Goal: Information Seeking & Learning: Compare options

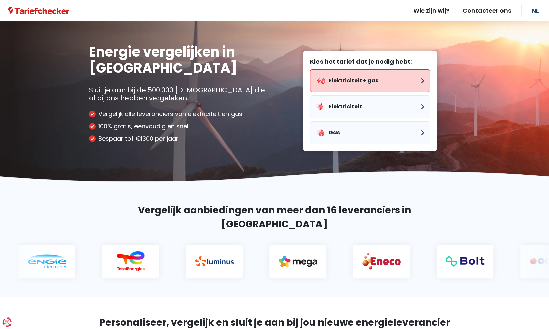
click at [337, 82] on button "Elektriciteit + gas" at bounding box center [370, 80] width 120 height 23
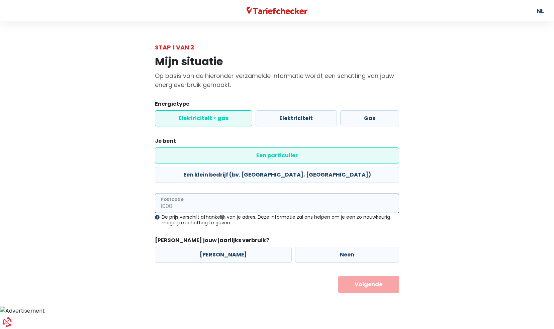
click at [166, 194] on input "Postcode" at bounding box center [277, 203] width 244 height 19
type input "2018"
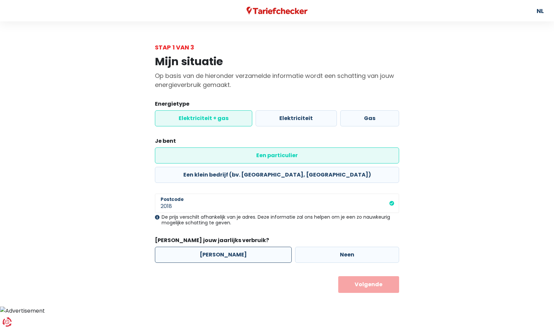
click at [237, 247] on label "[PERSON_NAME]" at bounding box center [223, 255] width 137 height 16
click at [237, 247] on input "[PERSON_NAME]" at bounding box center [223, 255] width 137 height 16
radio input "true"
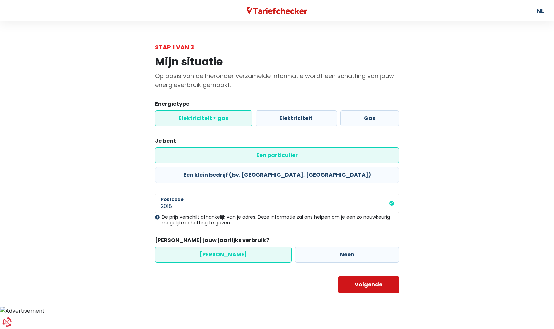
click at [363, 276] on button "Volgende" at bounding box center [368, 284] width 61 height 17
select select
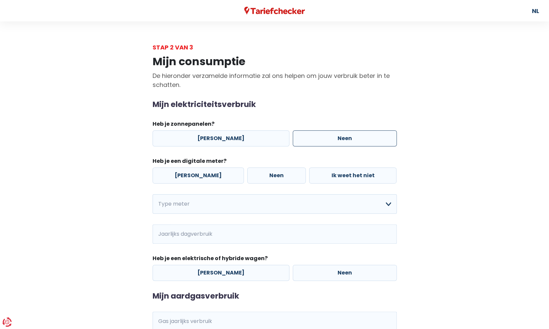
click at [309, 141] on label "Neen" at bounding box center [345, 138] width 104 height 16
click at [309, 141] on input "Neen" at bounding box center [345, 138] width 104 height 16
radio input "true"
click at [267, 175] on label "Neen" at bounding box center [276, 176] width 59 height 16
click at [267, 175] on input "Neen" at bounding box center [276, 176] width 59 height 16
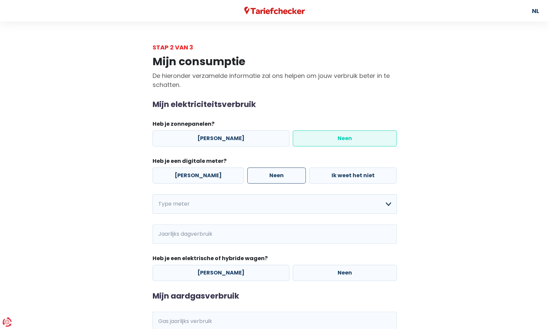
radio input "true"
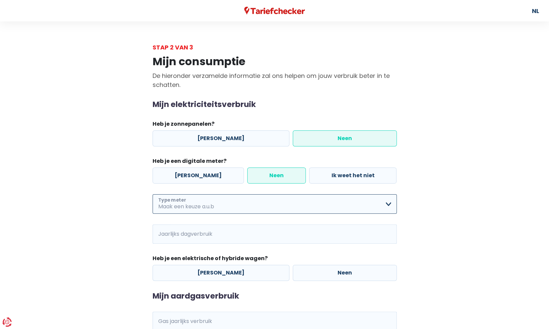
click at [197, 205] on select "Enkelvoudig Tweevoudig Enkelvoudig + uitsluitend nachttarief Tweevoudig + uitsl…" at bounding box center [275, 203] width 244 height 19
select select "day_night_bi_hourly"
click at [153, 194] on select "Enkelvoudig Tweevoudig Enkelvoudig + uitsluitend nachttarief Tweevoudig + uitsl…" at bounding box center [275, 203] width 244 height 19
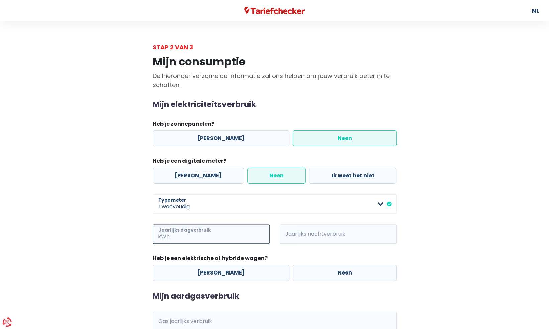
click at [186, 237] on input "Jaarlijks dagverbruik" at bounding box center [220, 233] width 99 height 19
type input "1000"
click at [306, 277] on label "Neen" at bounding box center [345, 273] width 104 height 16
click at [306, 277] on input "Neen" at bounding box center [345, 273] width 104 height 16
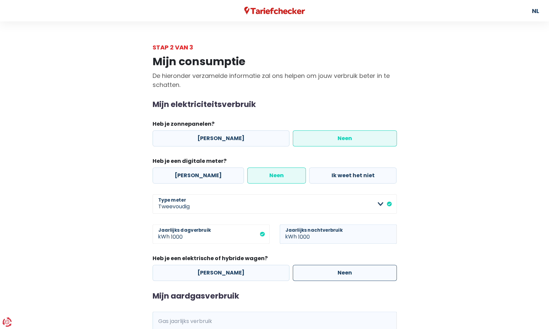
radio input "true"
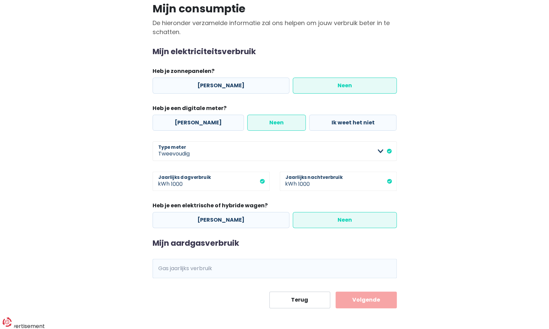
click at [169, 270] on span "kWh" at bounding box center [162, 268] width 18 height 19
click at [169, 266] on span "kWh" at bounding box center [162, 268] width 18 height 19
click at [161, 272] on span "kWh" at bounding box center [162, 268] width 18 height 19
click at [165, 266] on span "kWh" at bounding box center [162, 268] width 18 height 19
click at [164, 267] on span "kWh" at bounding box center [162, 268] width 18 height 19
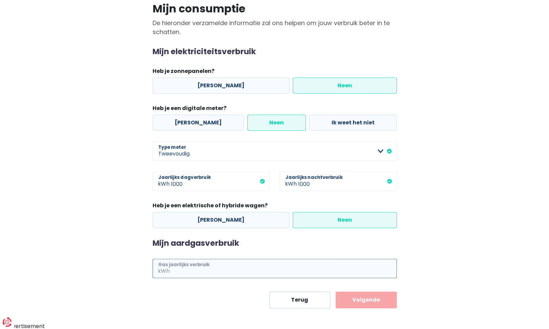
click at [175, 270] on input "Gas jaarlijks verbruik" at bounding box center [284, 268] width 226 height 19
type input "10000"
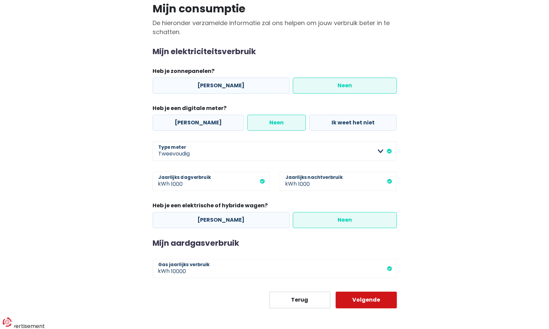
click at [389, 300] on button "Volgende" at bounding box center [366, 300] width 61 height 17
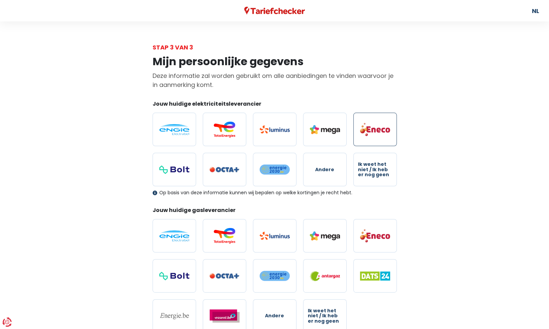
click at [378, 133] on img at bounding box center [375, 129] width 30 height 14
click at [378, 133] on input "radio" at bounding box center [374, 129] width 43 height 33
radio input "true"
click at [375, 130] on img at bounding box center [375, 129] width 30 height 14
click at [375, 130] on input "radio" at bounding box center [374, 129] width 43 height 33
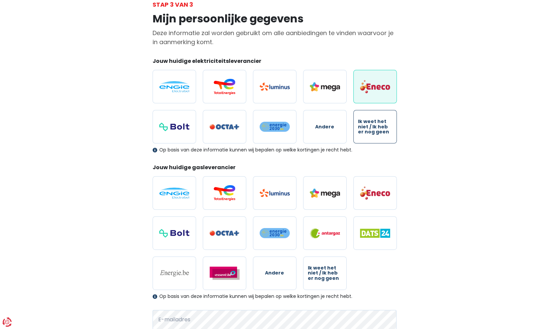
scroll to position [67, 0]
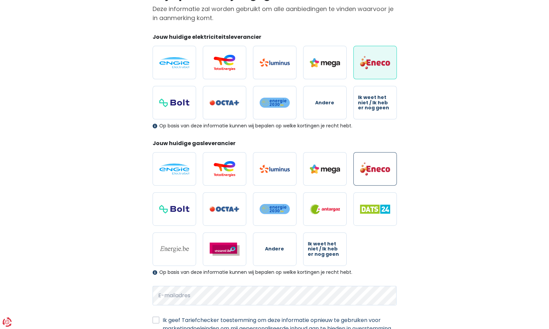
click at [372, 170] on img at bounding box center [375, 169] width 30 height 14
click at [372, 170] on input "radio" at bounding box center [374, 168] width 43 height 33
radio input "true"
click at [322, 65] on img at bounding box center [325, 62] width 30 height 9
click at [322, 65] on input "radio" at bounding box center [324, 62] width 43 height 33
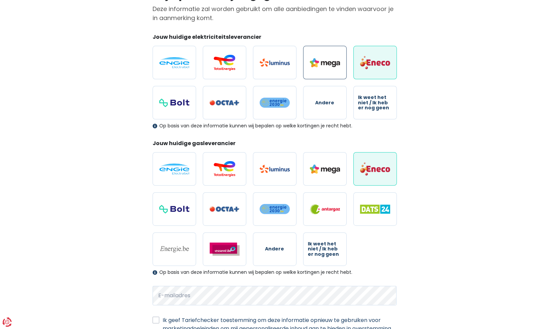
radio input "true"
radio input "false"
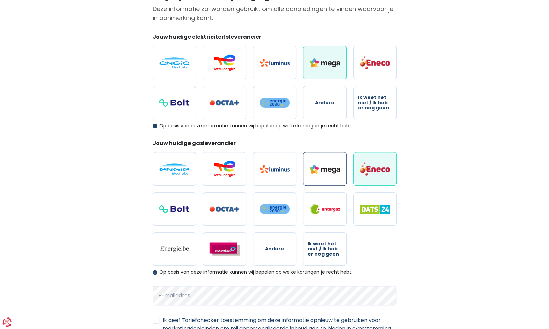
click at [328, 172] on img at bounding box center [325, 169] width 30 height 9
click at [328, 172] on input "radio" at bounding box center [324, 168] width 43 height 33
radio input "true"
radio input "false"
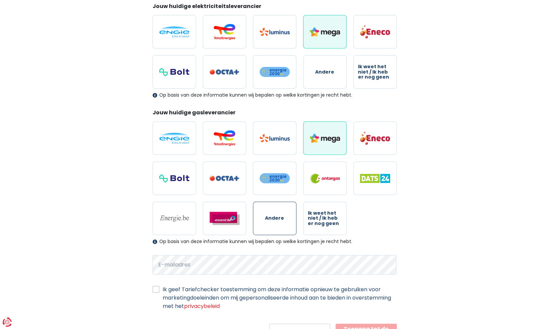
scroll to position [128, 0]
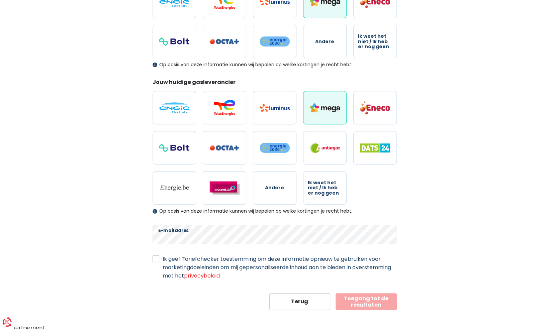
click at [161, 259] on div "Ik geef Tariefchecker toestemming om deze informatie opnieuw te gebruiken voor …" at bounding box center [275, 267] width 244 height 25
click at [163, 259] on label "Ik geef Tariefchecker toestemming om deze informatie opnieuw te gebruiken voor …" at bounding box center [280, 267] width 234 height 25
click at [157, 259] on input "Ik geef Tariefchecker toestemming om deze informatie opnieuw te gebruiken voor …" at bounding box center [156, 258] width 7 height 7
click at [163, 258] on label "Ik geef Tariefchecker toestemming om deze informatie opnieuw te gebruiken voor …" at bounding box center [280, 267] width 234 height 25
click at [154, 258] on input "Ik geef Tariefchecker toestemming om deze informatie opnieuw te gebruiken voor …" at bounding box center [156, 258] width 7 height 7
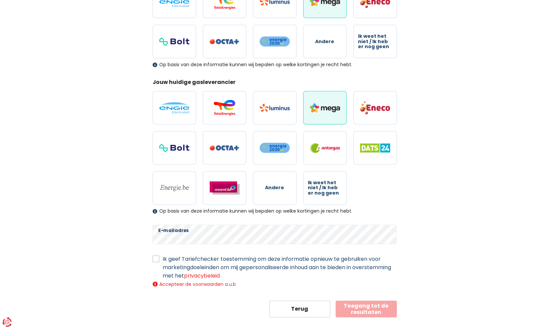
click at [163, 258] on label "Ik geef Tariefchecker toestemming om deze informatie opnieuw te gebruiken voor …" at bounding box center [280, 267] width 234 height 25
click at [154, 258] on input "Ik geef Tariefchecker toestemming om deze informatie opnieuw te gebruiken voor …" at bounding box center [156, 258] width 7 height 7
checkbox input "true"
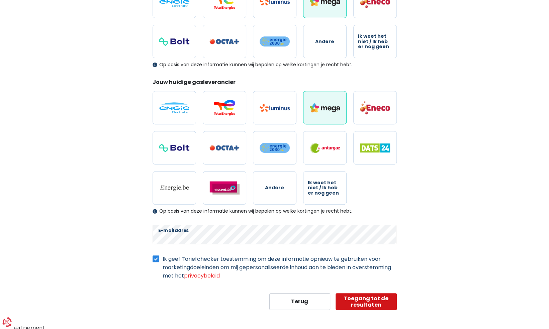
click at [361, 301] on button "Toegang tot de resultaten" at bounding box center [366, 301] width 61 height 17
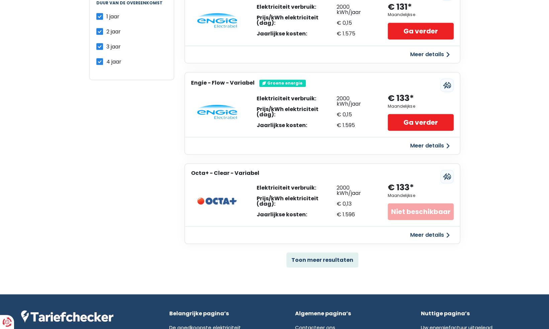
scroll to position [317, 0]
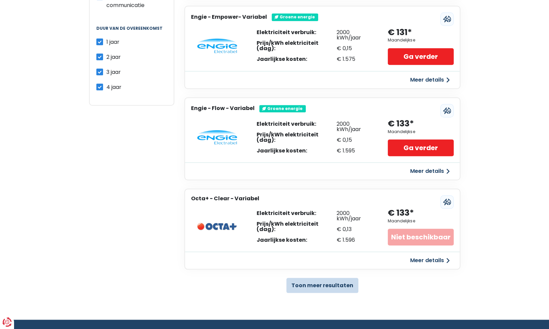
click at [311, 282] on button "Toon meer resultaten" at bounding box center [322, 285] width 72 height 15
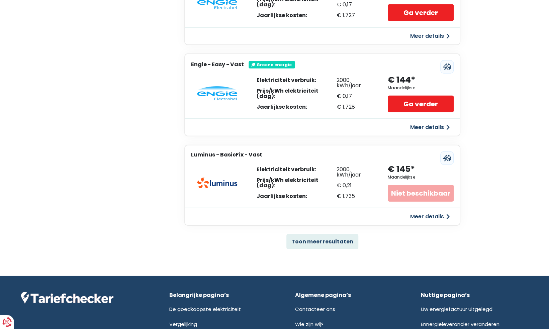
scroll to position [1325, 0]
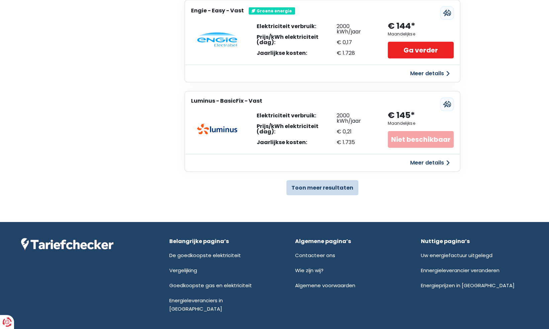
click at [309, 187] on button "Toon meer resultaten" at bounding box center [322, 187] width 72 height 15
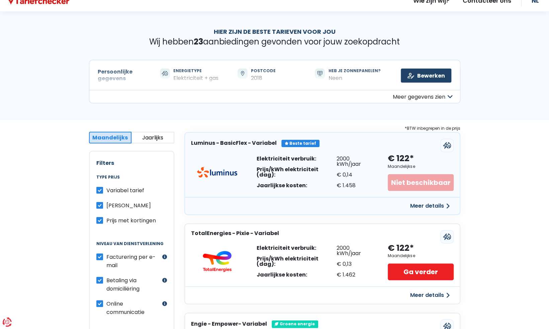
scroll to position [0, 0]
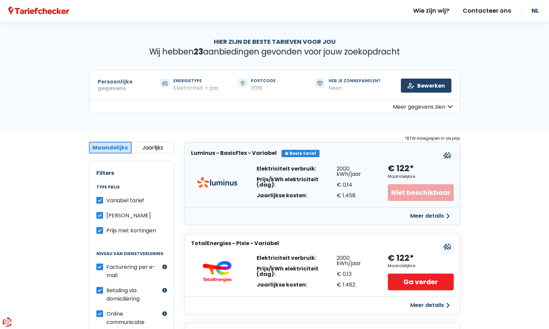
click at [405, 109] on button "Meer gegevens zien" at bounding box center [274, 106] width 371 height 13
